Goal: Check status: Check status

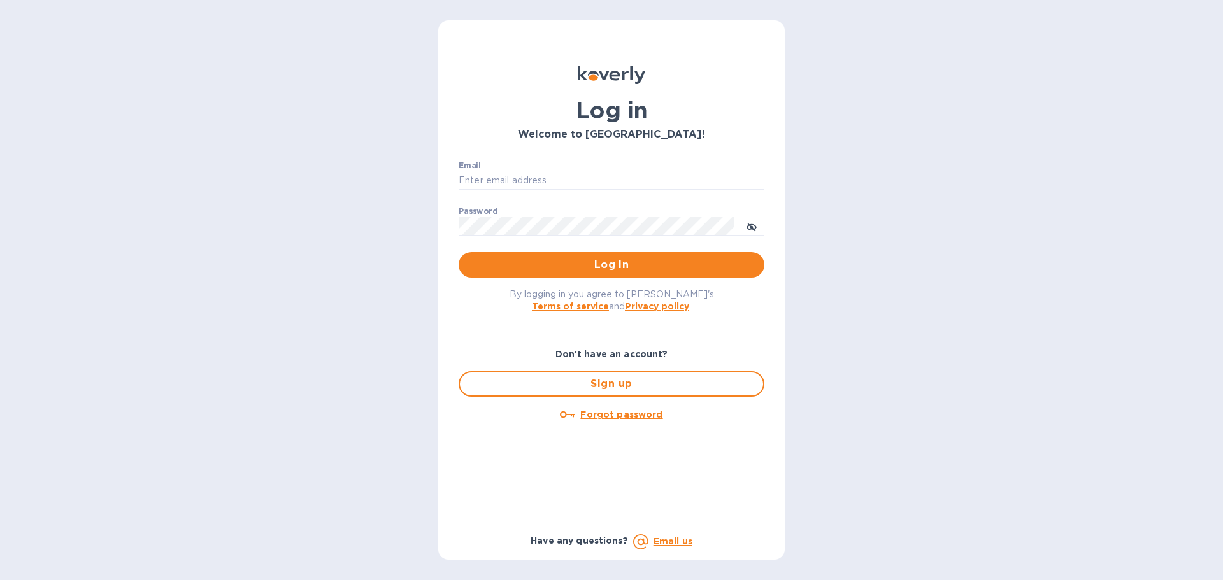
type input "[PERSON_NAME][EMAIL_ADDRESS][DOMAIN_NAME]"
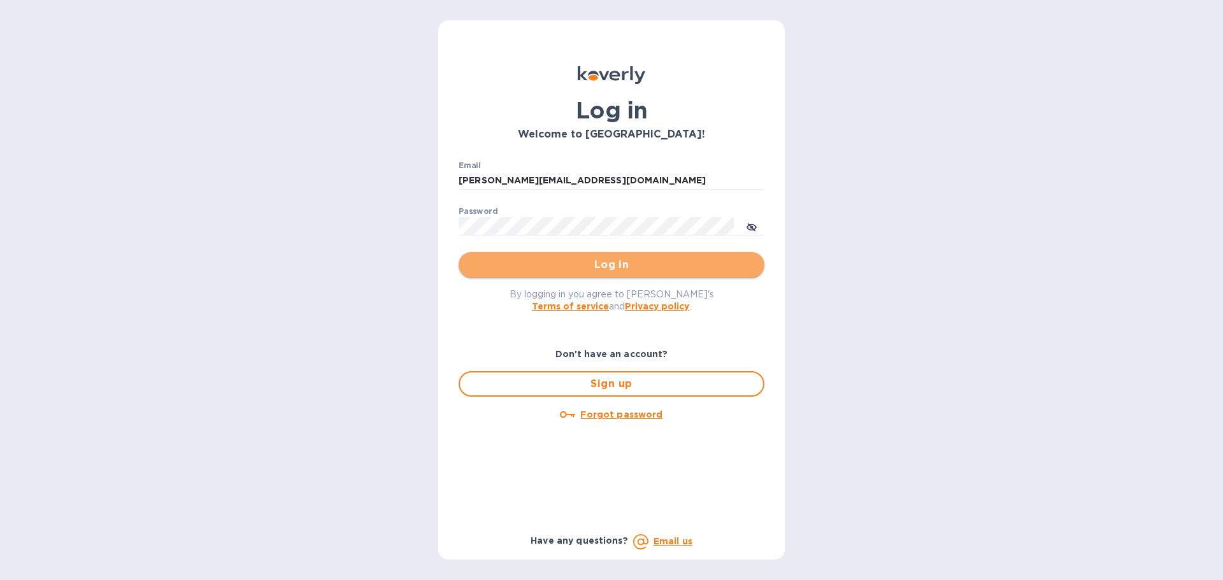
click at [564, 267] on span "Log in" at bounding box center [611, 264] width 285 height 15
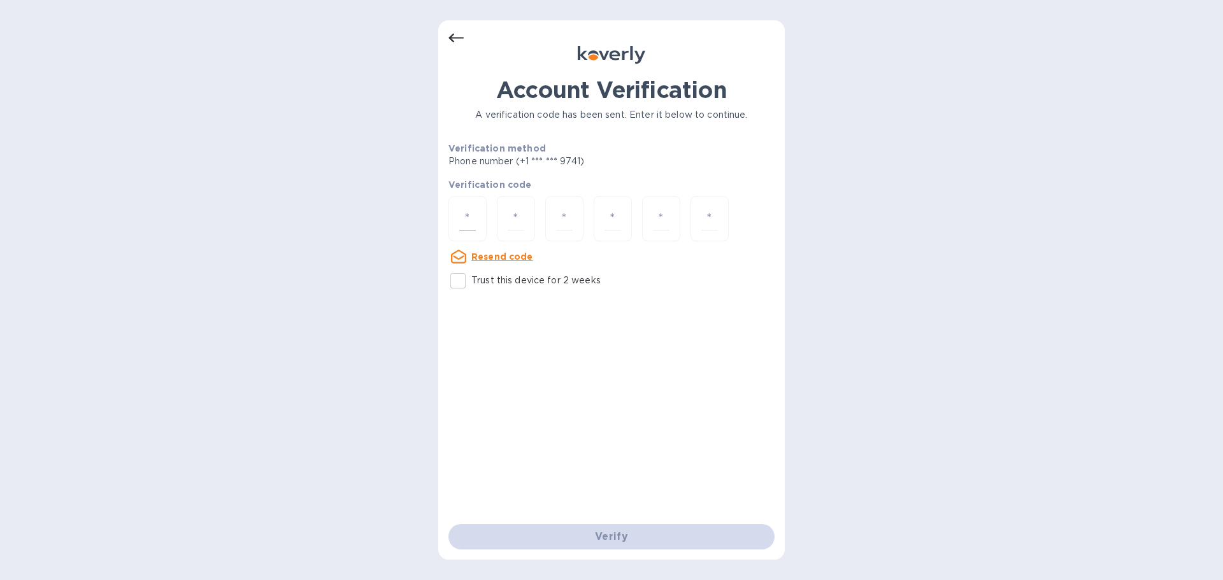
click at [459, 217] on div at bounding box center [467, 218] width 38 height 45
paste input "1"
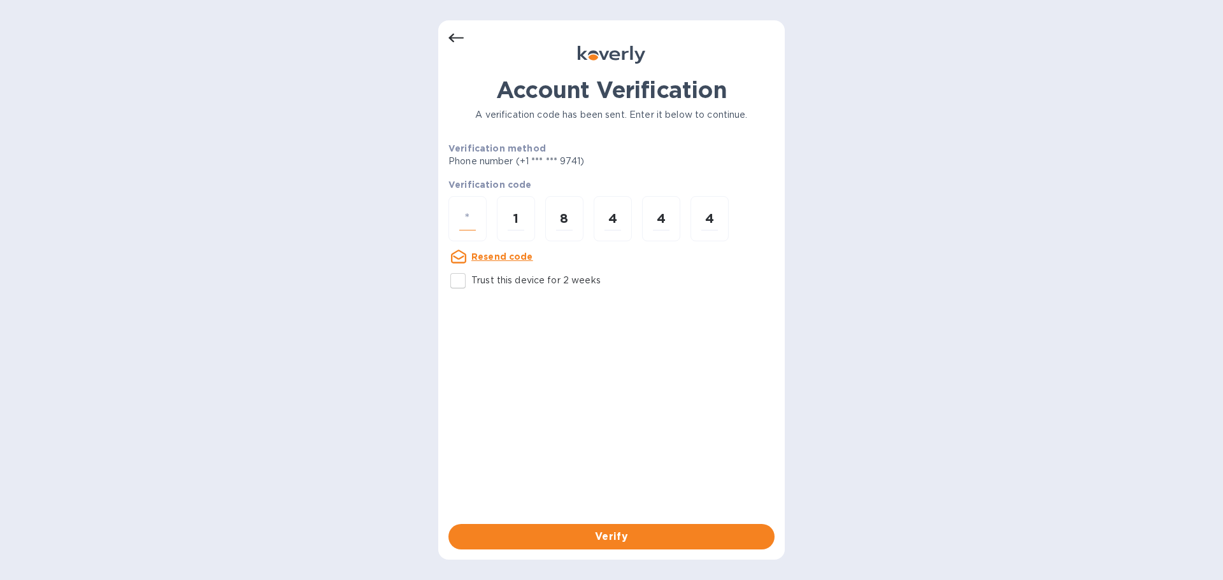
type input "1"
type input "8"
type input "4"
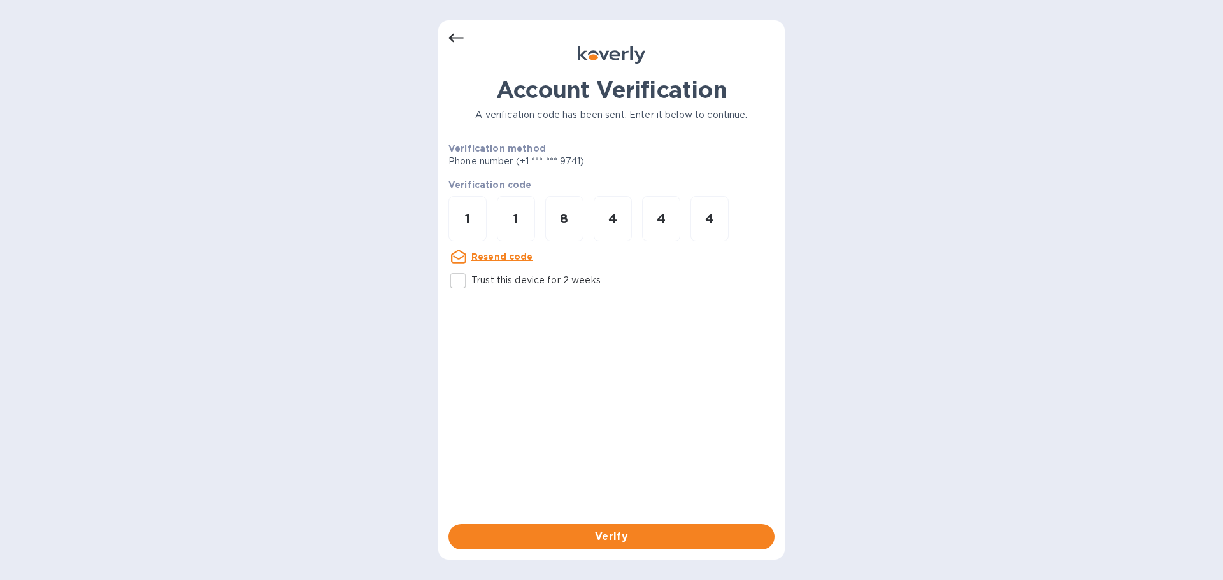
type input "4"
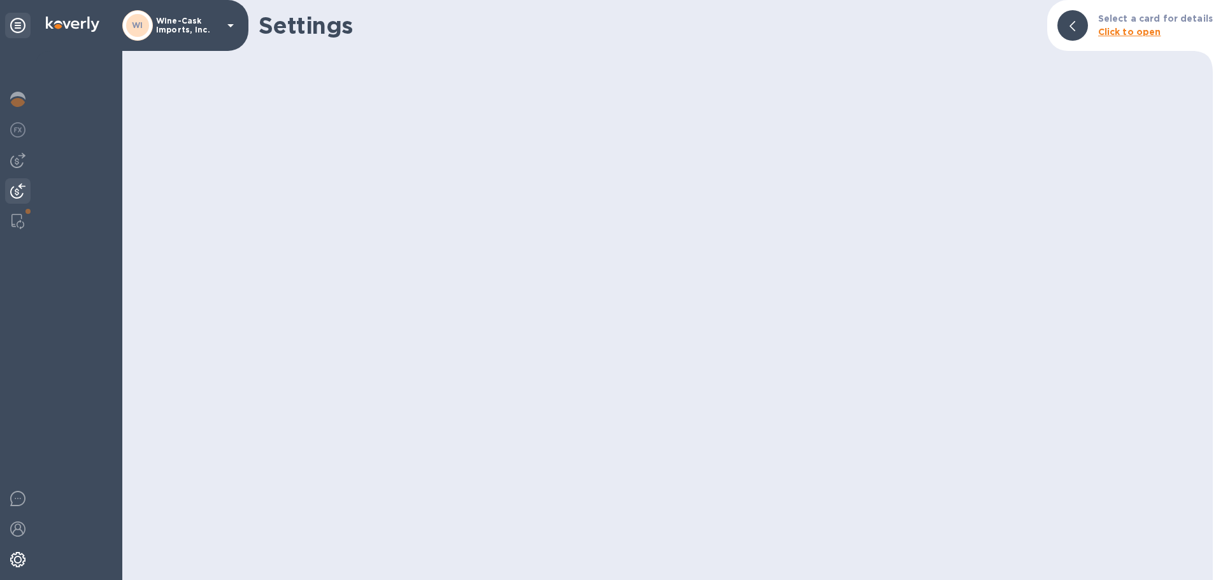
click at [16, 193] on img at bounding box center [17, 190] width 15 height 15
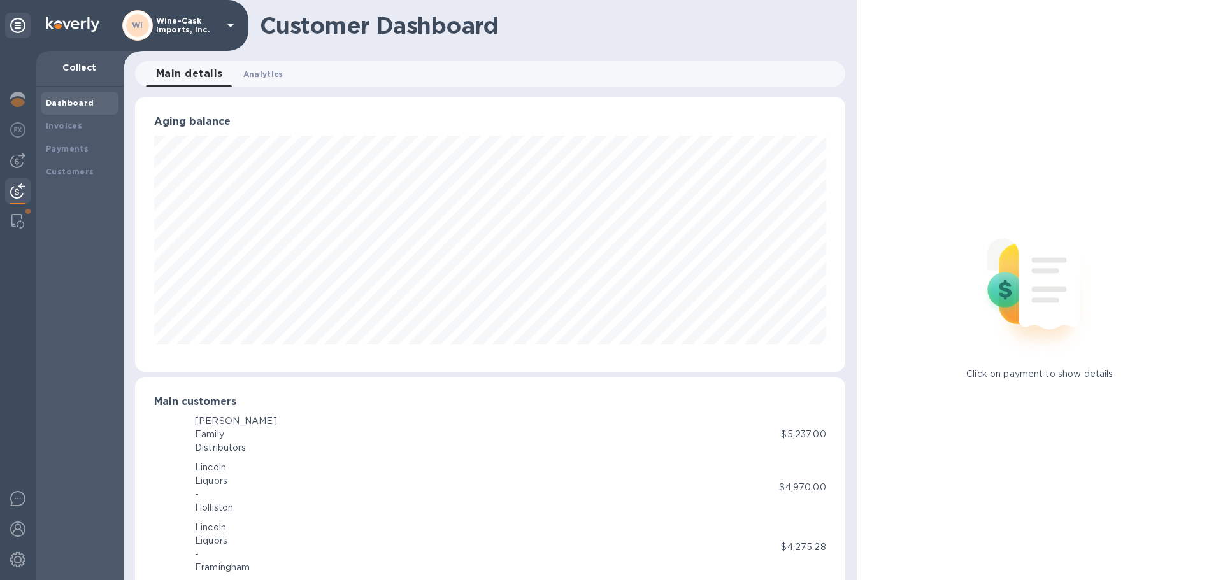
scroll to position [636603, 636173]
click at [73, 154] on div "Payments" at bounding box center [80, 149] width 68 height 13
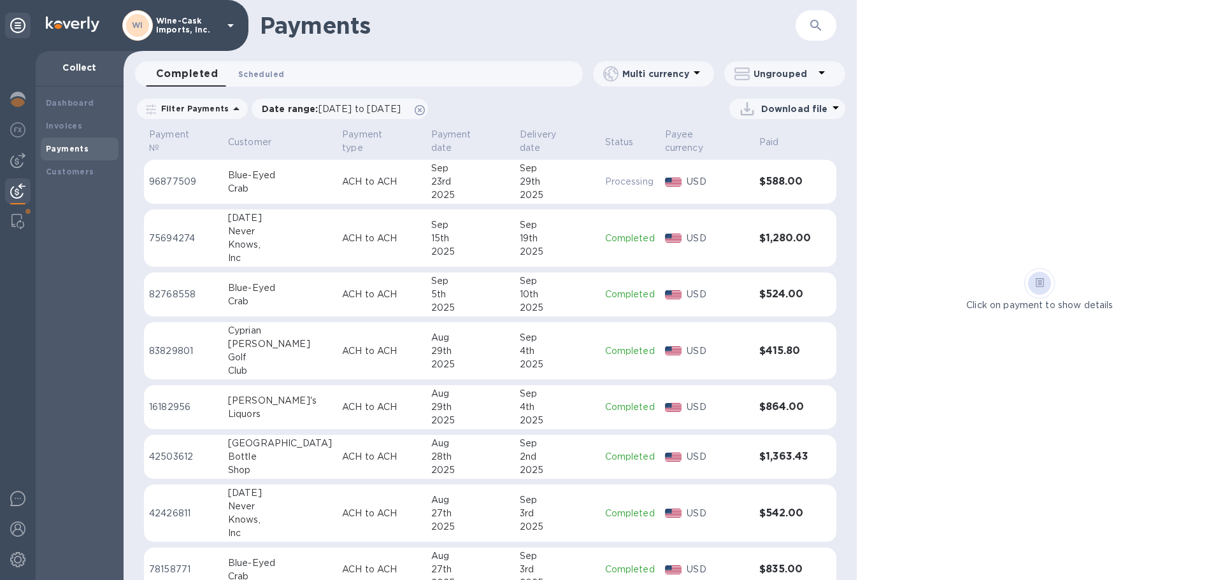
click at [278, 74] on span "Scheduled 0" at bounding box center [261, 74] width 46 height 13
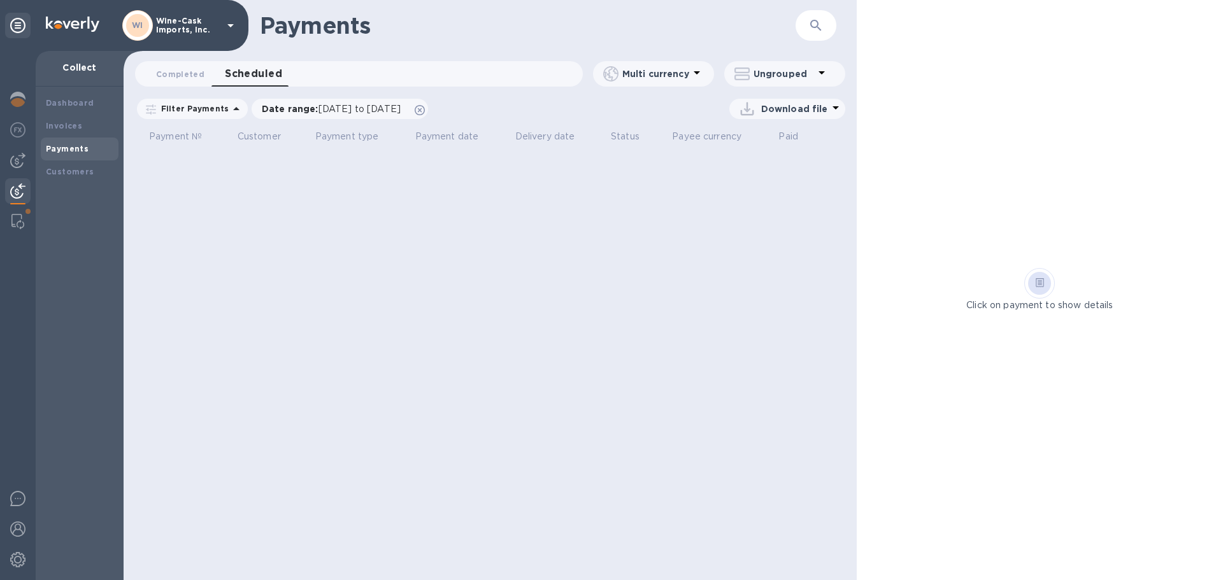
click at [317, 198] on div "Payments ​ Completed 0 Scheduled 0 Multi currency Ungrouped Filter Payments Dat…" at bounding box center [490, 290] width 733 height 580
click at [277, 71] on span "Scheduled 0" at bounding box center [253, 74] width 57 height 18
click at [15, 526] on img at bounding box center [17, 529] width 15 height 15
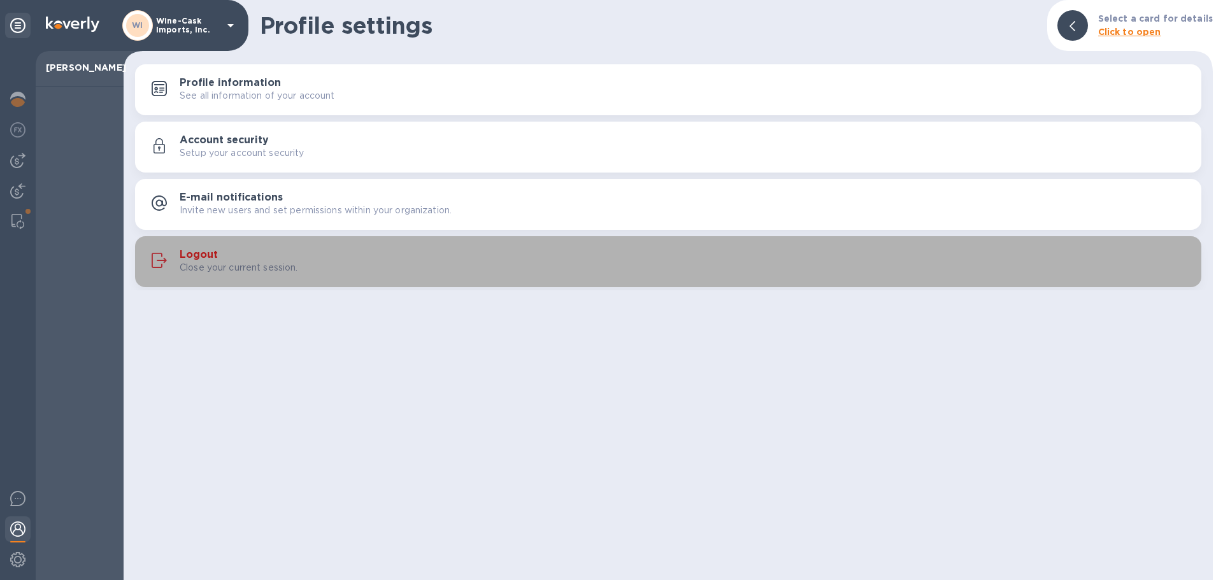
click at [194, 262] on p "Close your current session." at bounding box center [239, 267] width 118 height 13
